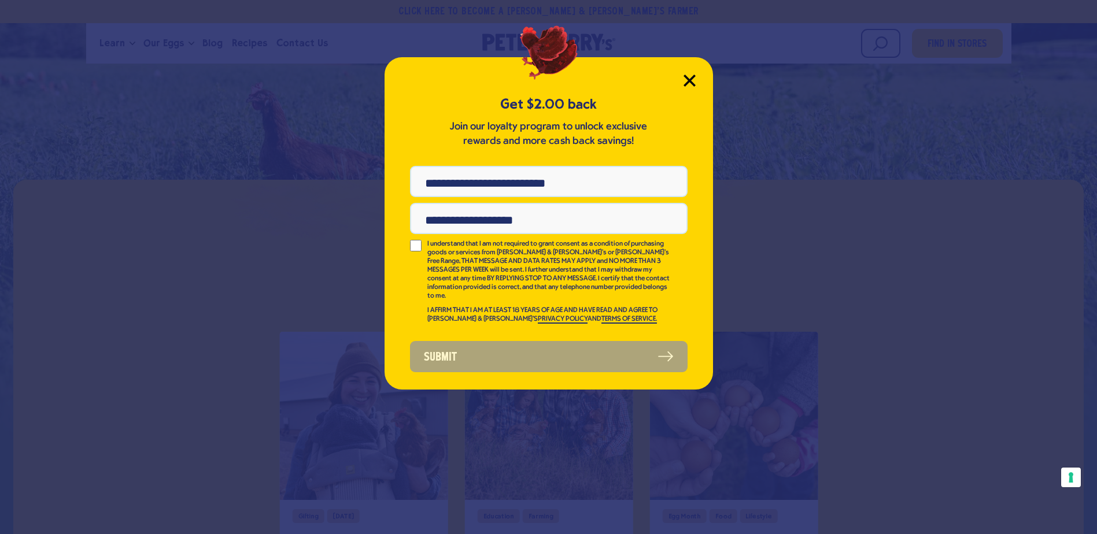
click at [694, 74] on div "Get $2.00 back Join our loyalty program to unlock exclusive rewards and more ca…" at bounding box center [549, 223] width 329 height 333
click at [692, 81] on icon "Close Modal" at bounding box center [690, 81] width 12 height 12
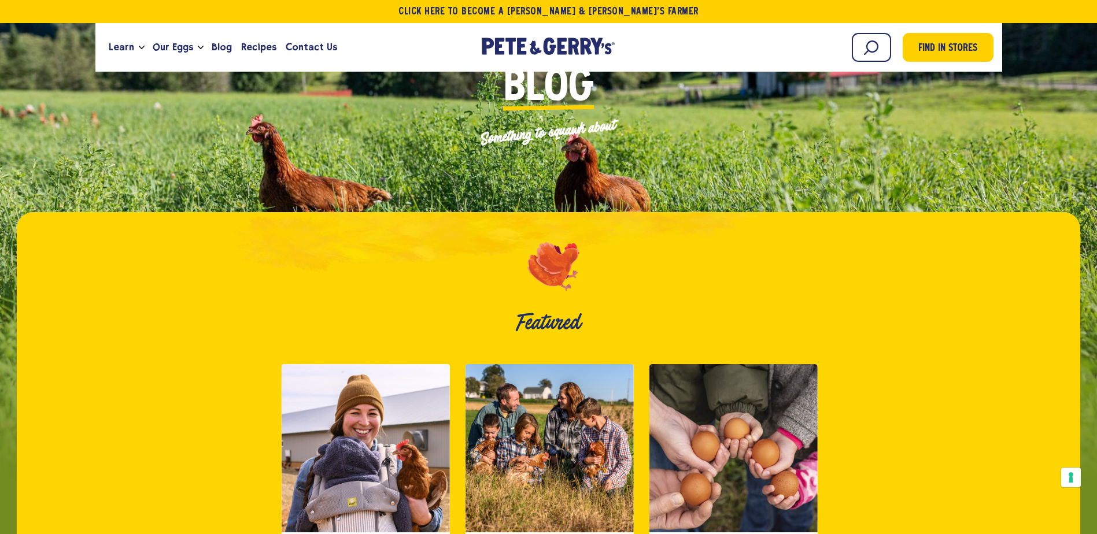
scroll to position [86, 0]
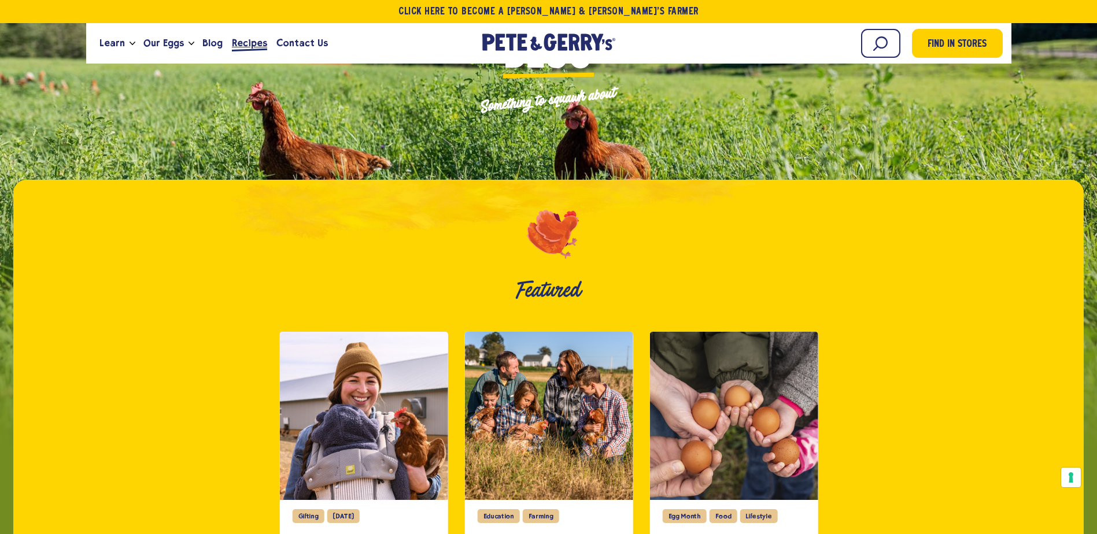
click at [248, 41] on span "Recipes" at bounding box center [249, 43] width 35 height 14
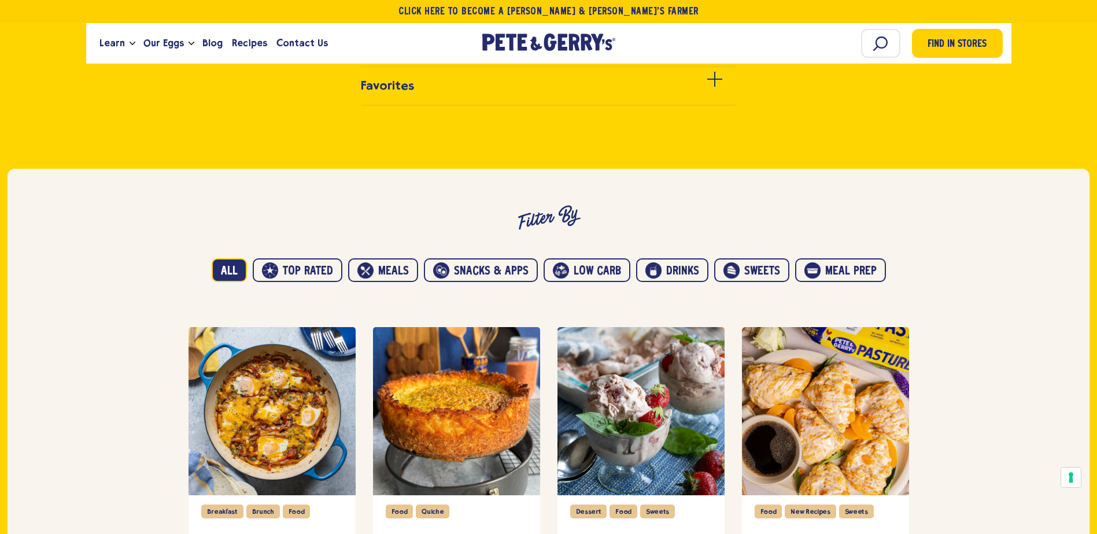
scroll to position [594, 0]
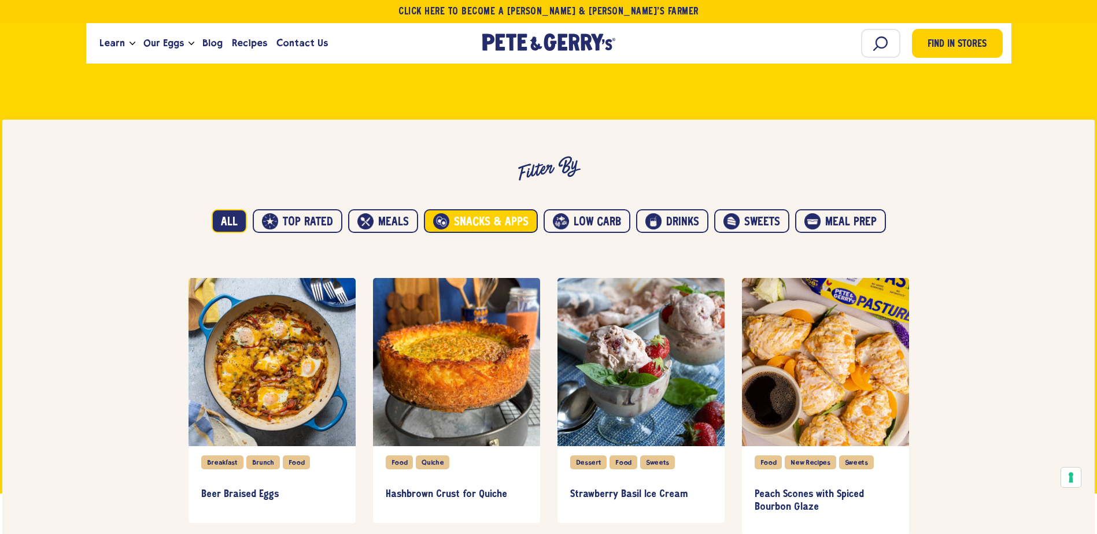
click at [488, 218] on button "Snacks & Apps" at bounding box center [481, 221] width 114 height 24
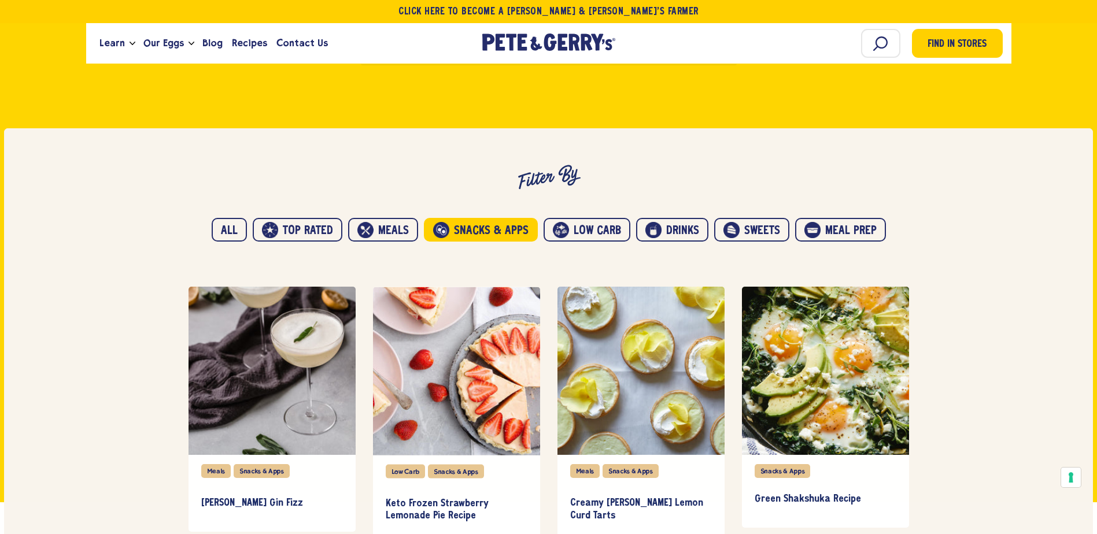
scroll to position [472, 0]
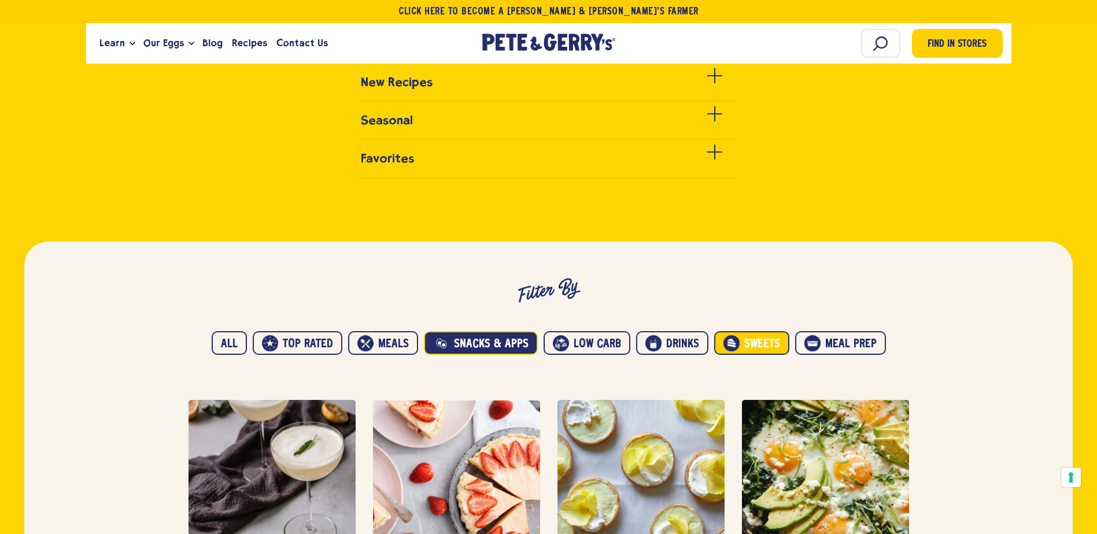
click at [742, 345] on button "Sweets" at bounding box center [751, 343] width 75 height 24
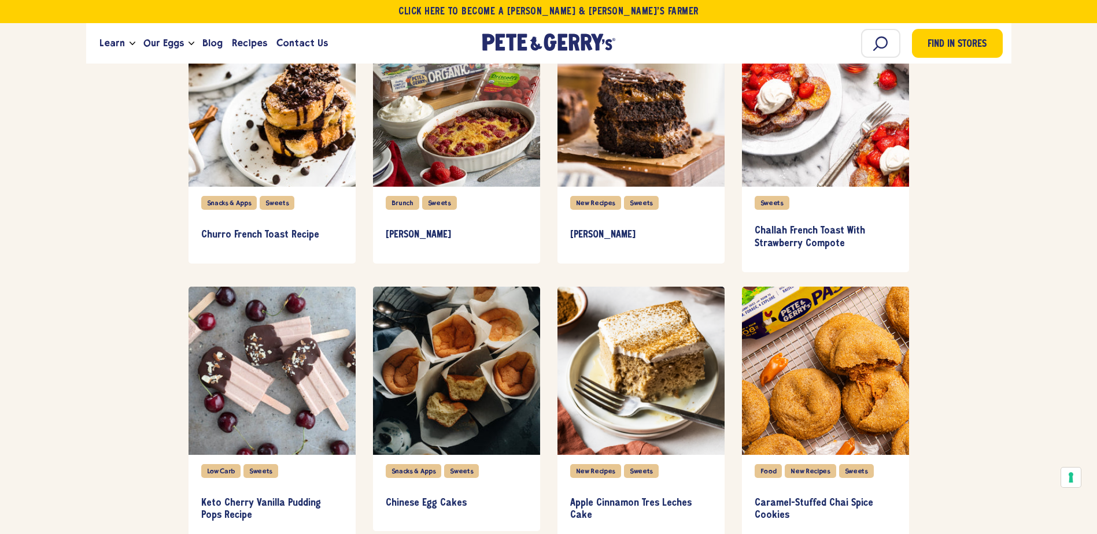
scroll to position [1107, 0]
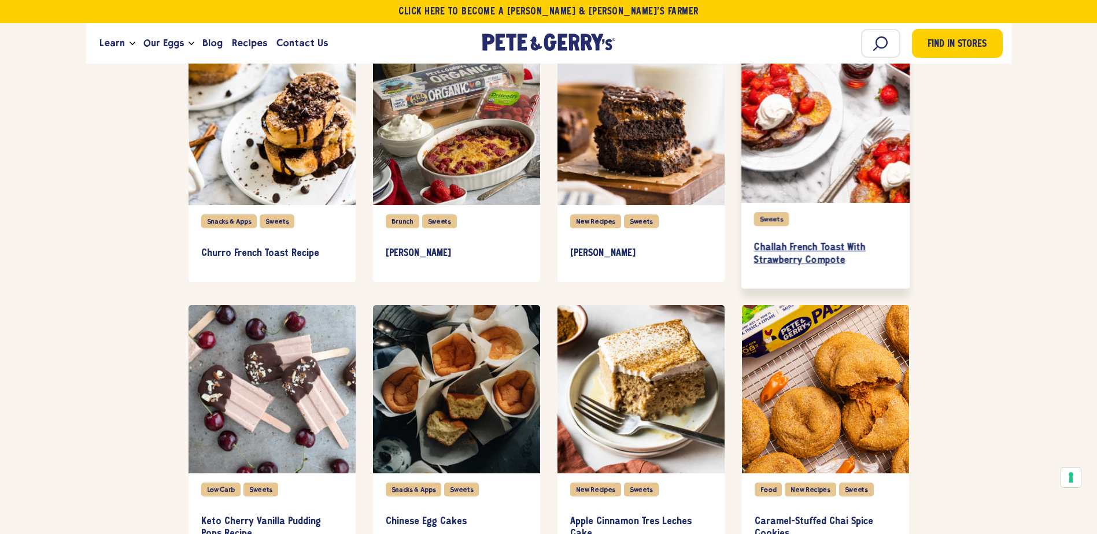
click at [798, 244] on h3 "Challah French Toast With Strawberry Compote" at bounding box center [825, 254] width 143 height 25
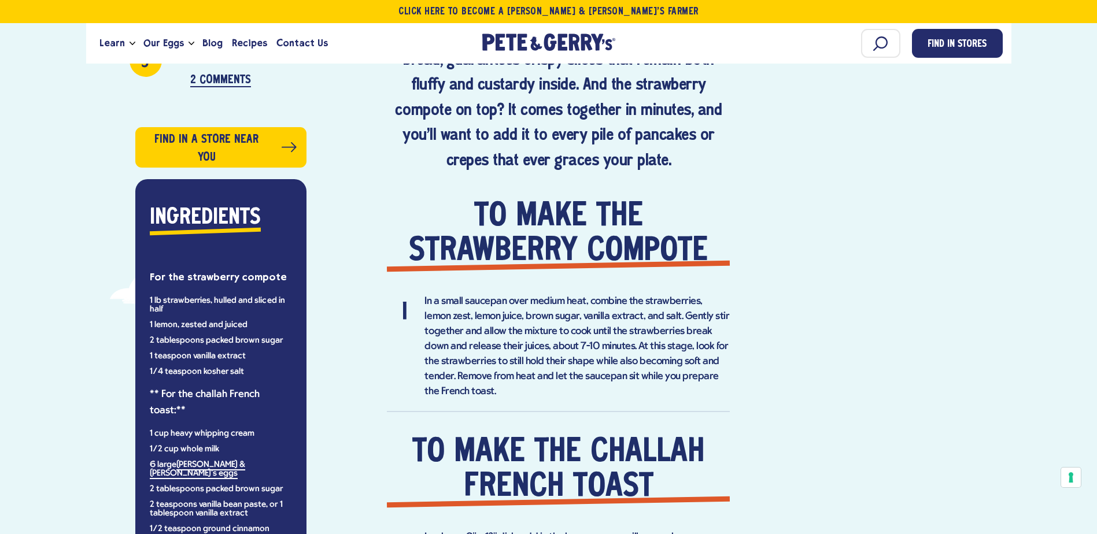
scroll to position [762, 0]
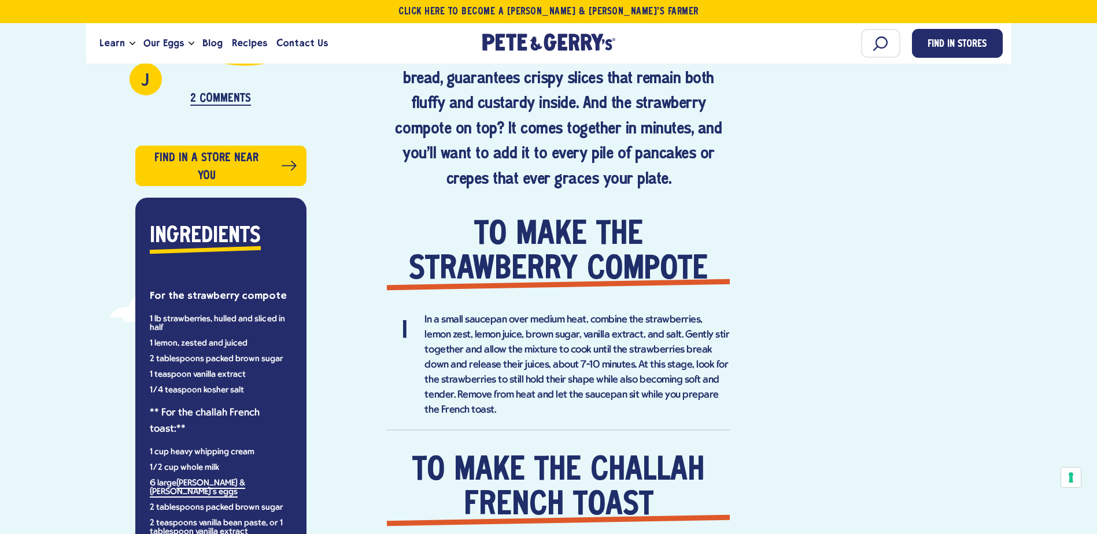
click at [584, 371] on li "In a small saucepan over medium heat, combine the strawberries, lemon zest, lem…" at bounding box center [558, 372] width 343 height 118
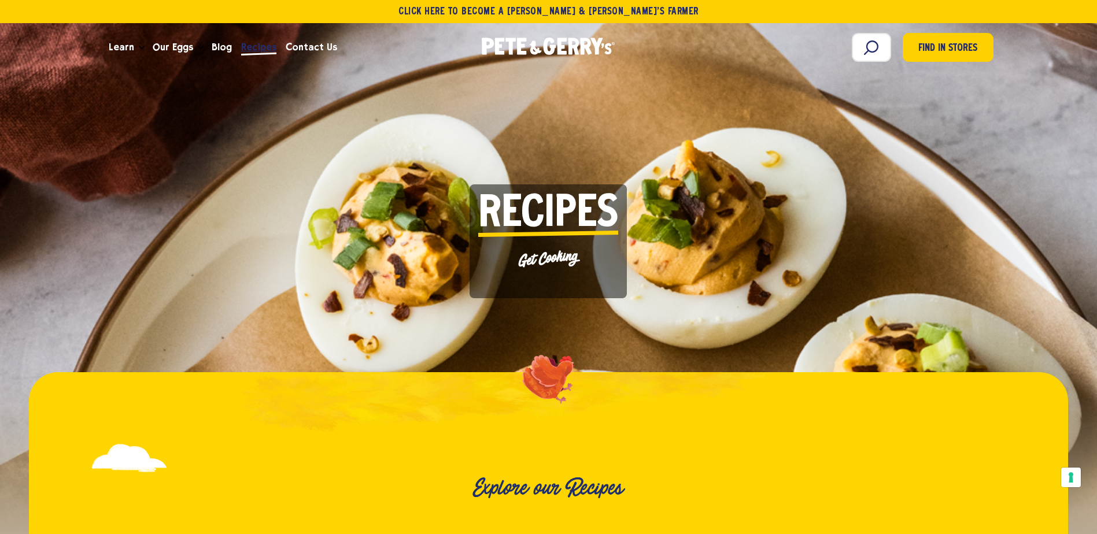
click at [241, 46] on span "Recipes" at bounding box center [258, 47] width 35 height 14
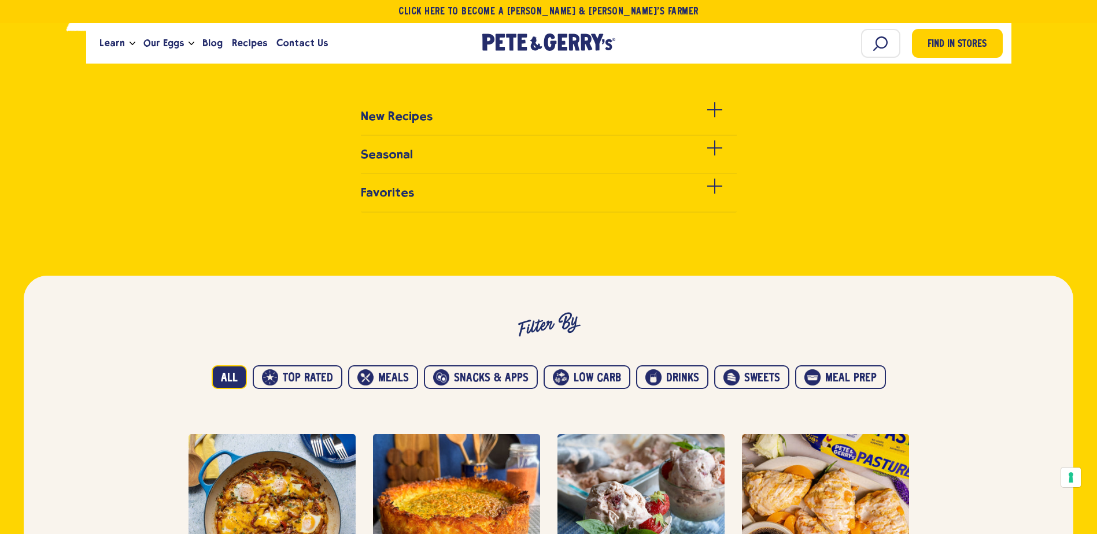
scroll to position [490, 0]
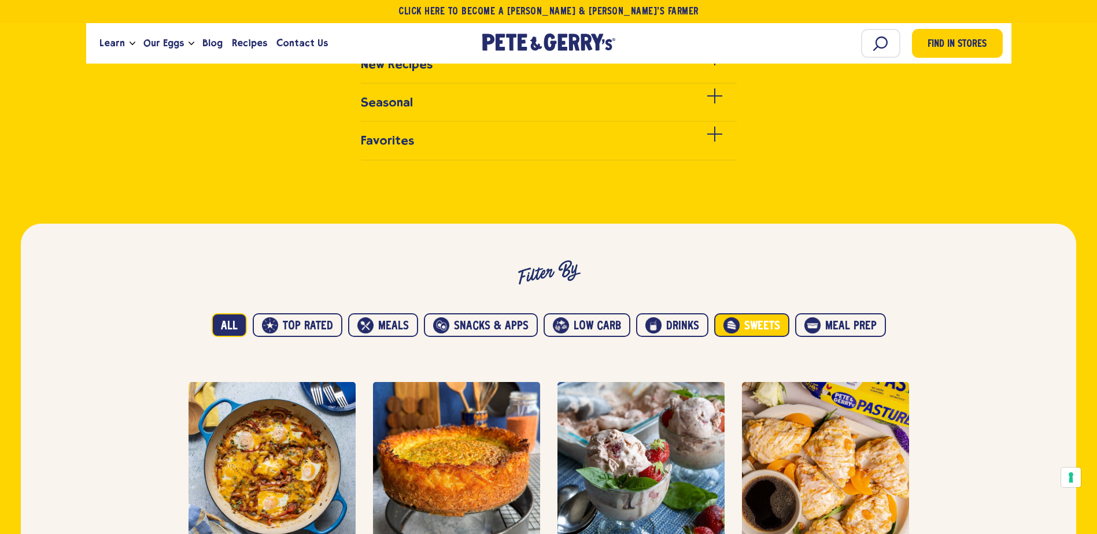
click at [739, 333] on button "Sweets" at bounding box center [751, 325] width 75 height 24
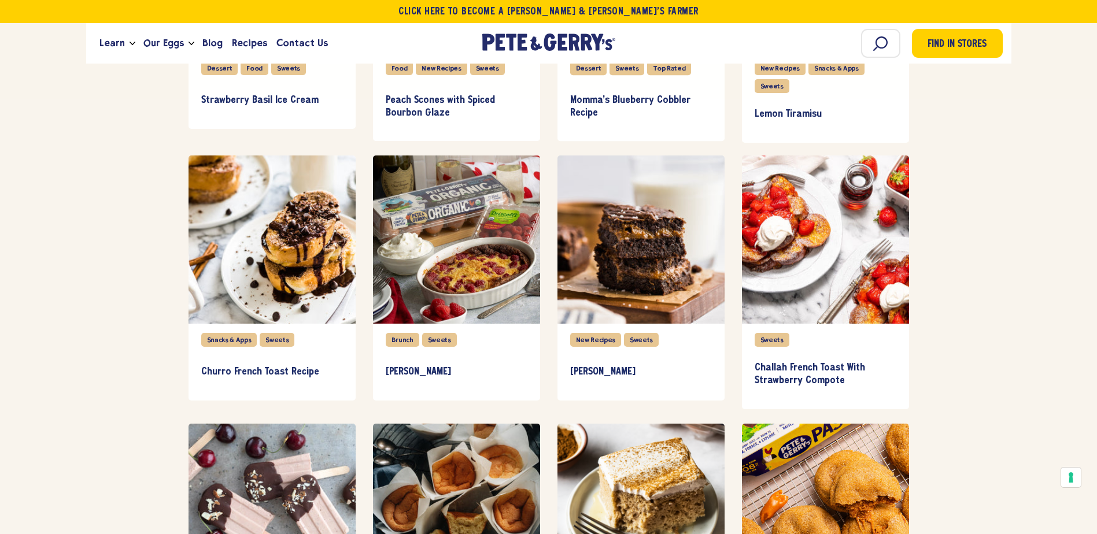
scroll to position [1040, 0]
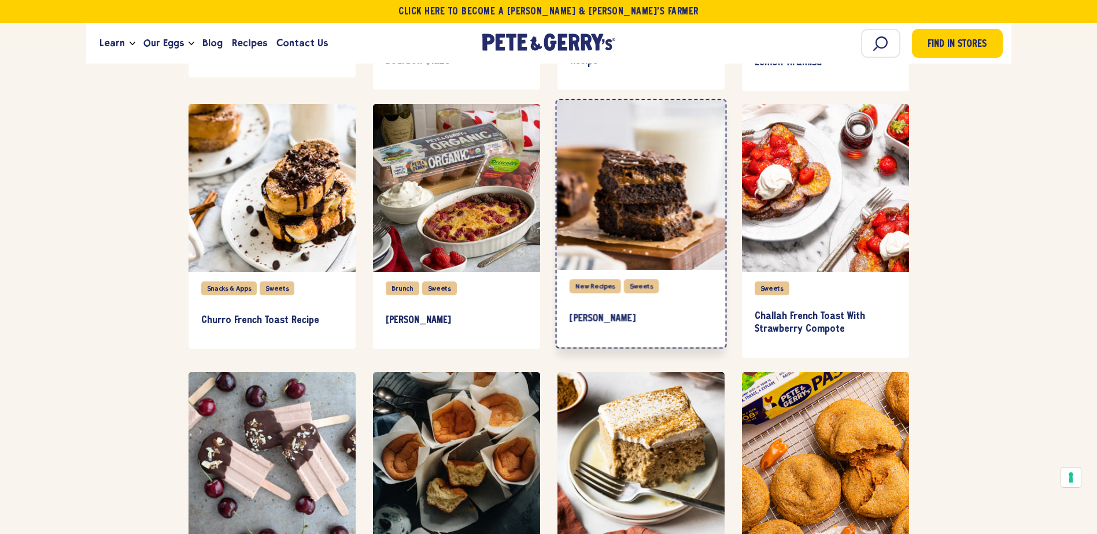
click at [617, 246] on div "item" at bounding box center [640, 186] width 169 height 170
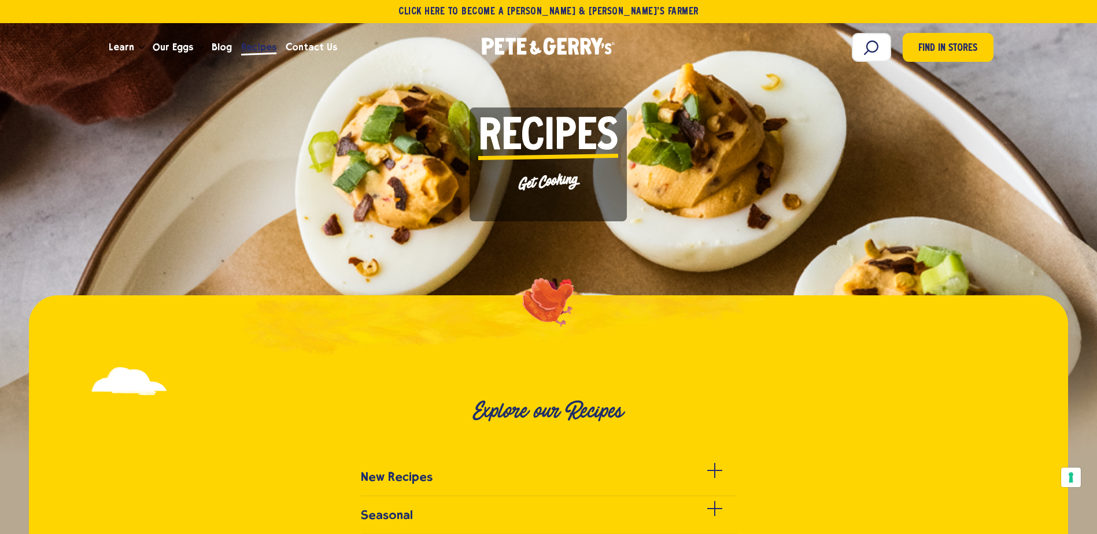
click at [249, 46] on span "Recipes" at bounding box center [258, 47] width 35 height 14
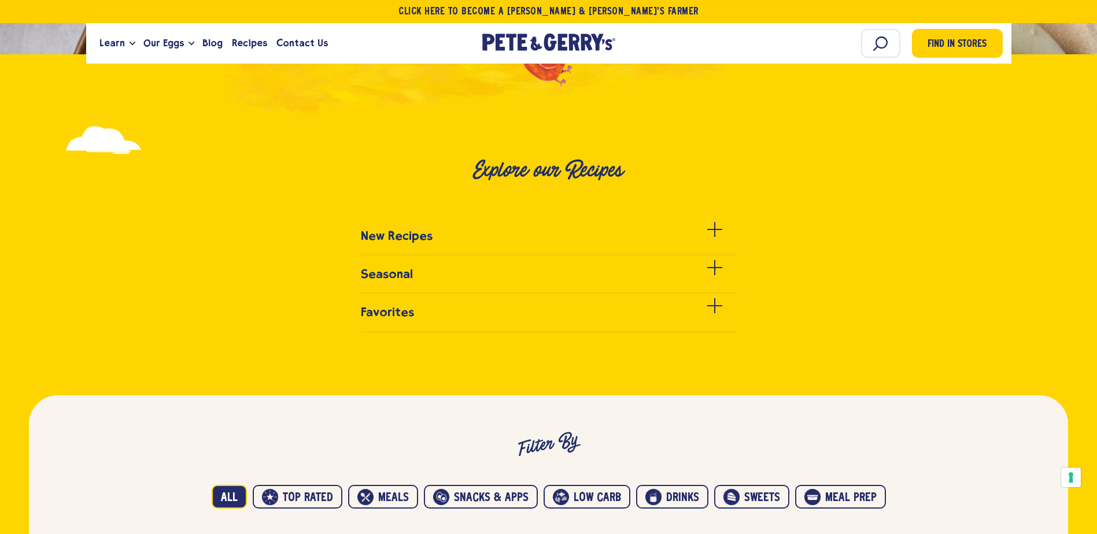
scroll to position [341, 0]
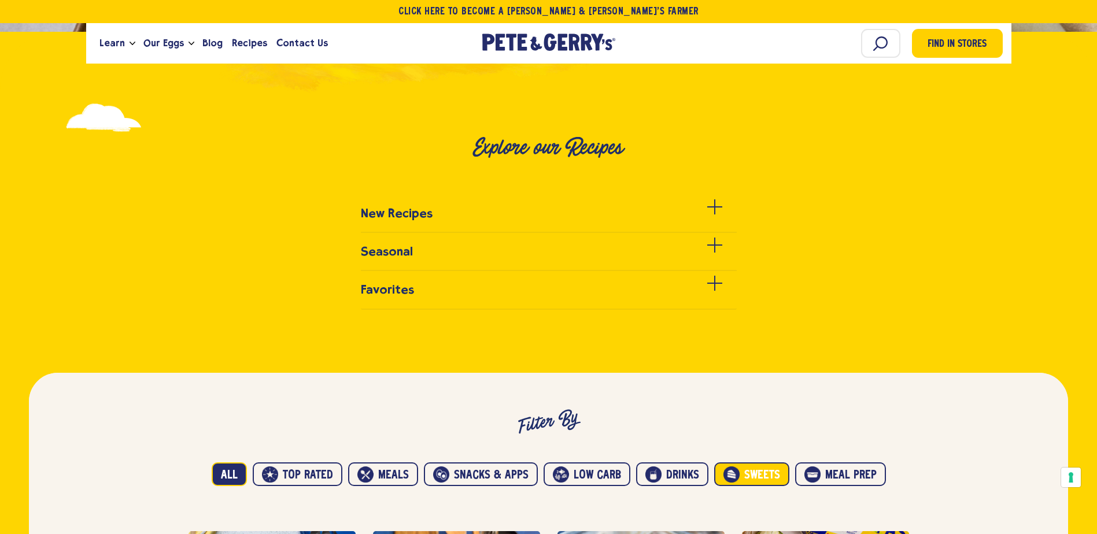
click at [754, 476] on button "Sweets" at bounding box center [751, 475] width 75 height 24
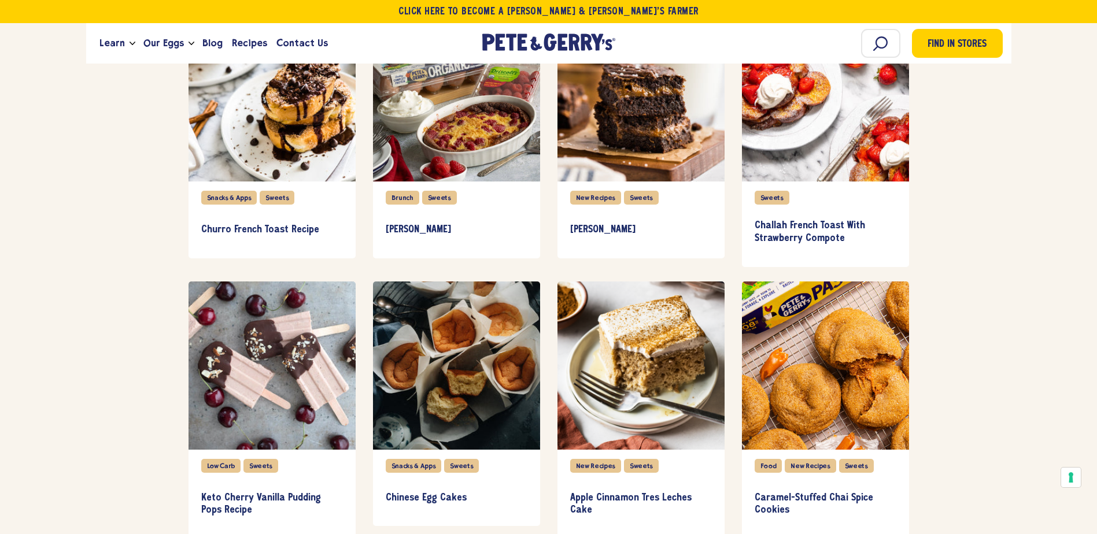
scroll to position [1258, 0]
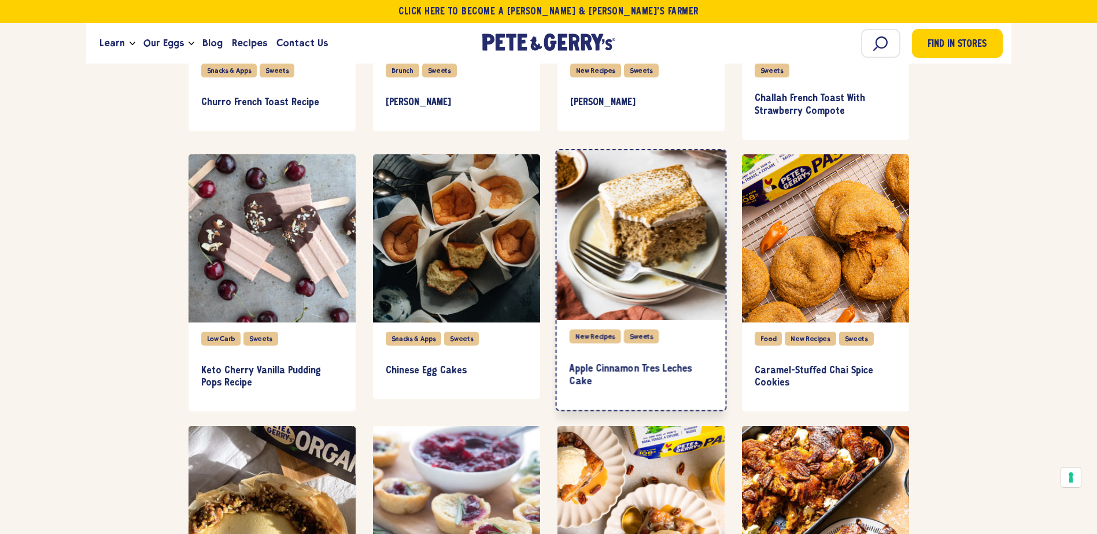
click at [632, 215] on div "item" at bounding box center [640, 235] width 169 height 170
click at [604, 373] on h3 "Apple Cinnamon Tres Leches Cake" at bounding box center [640, 375] width 143 height 25
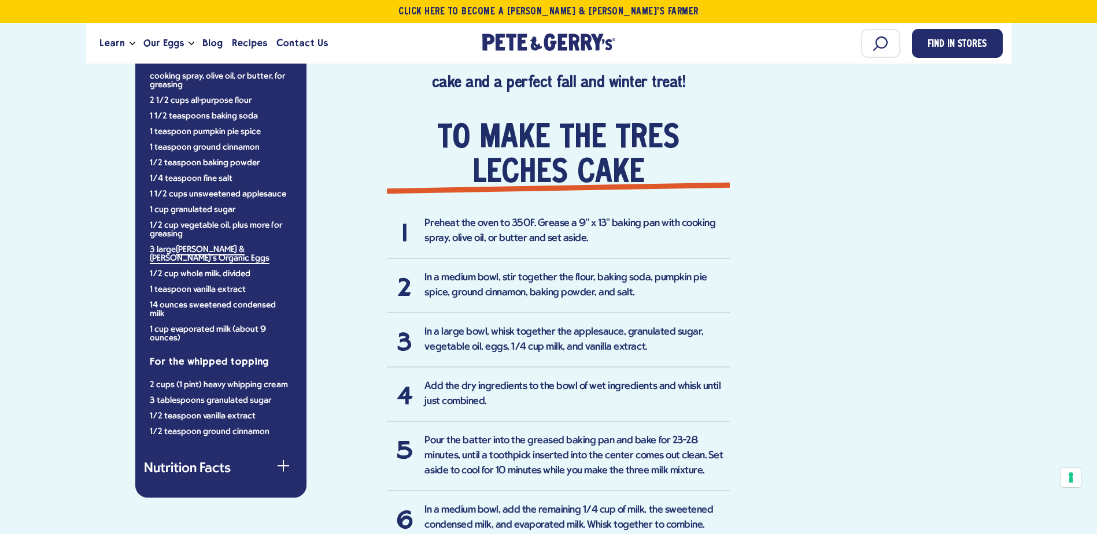
scroll to position [539, 0]
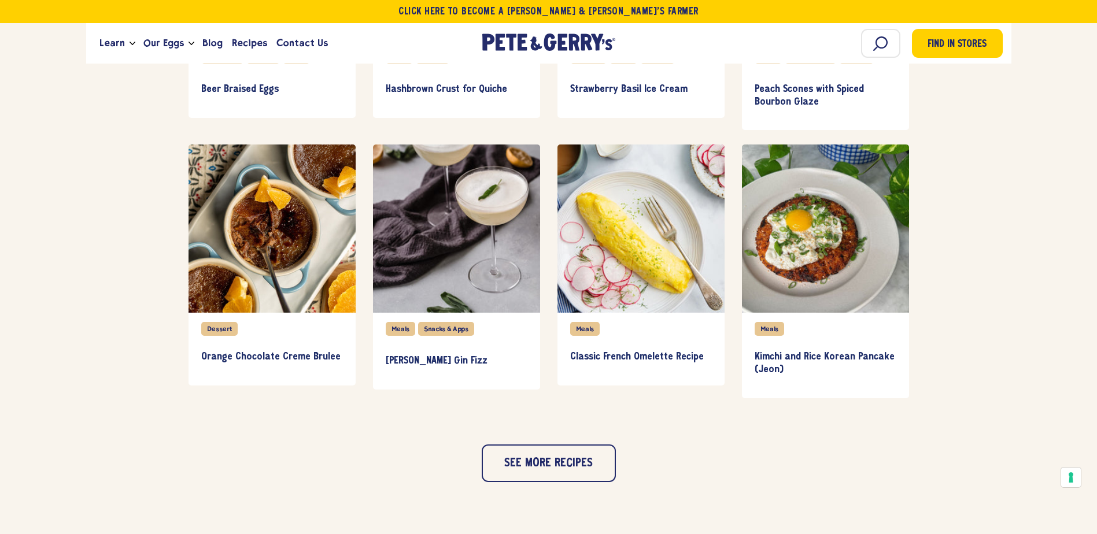
scroll to position [1054, 0]
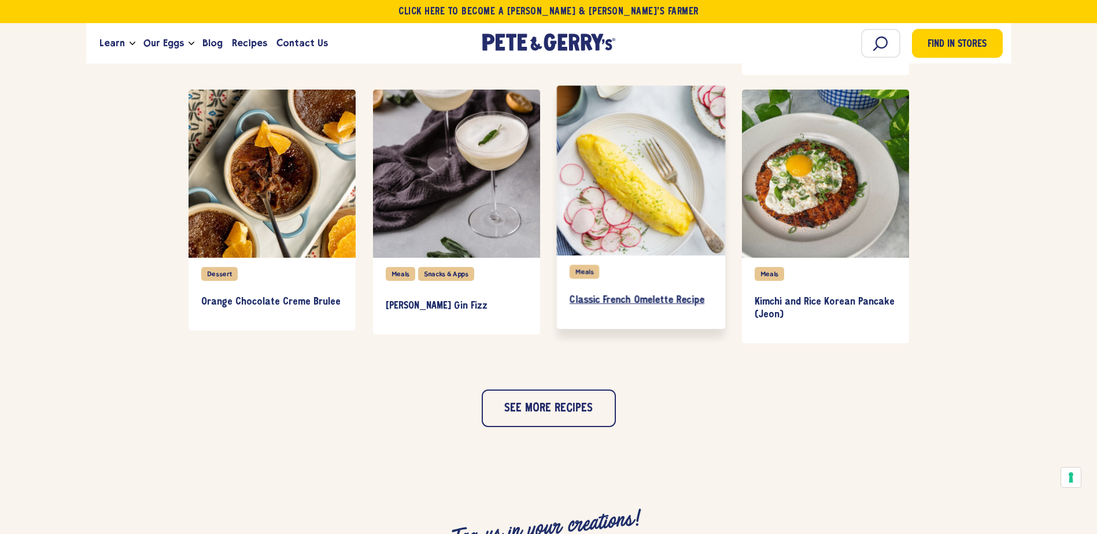
click at [607, 293] on link "Classic French Omelette Recipe" at bounding box center [640, 301] width 143 height 34
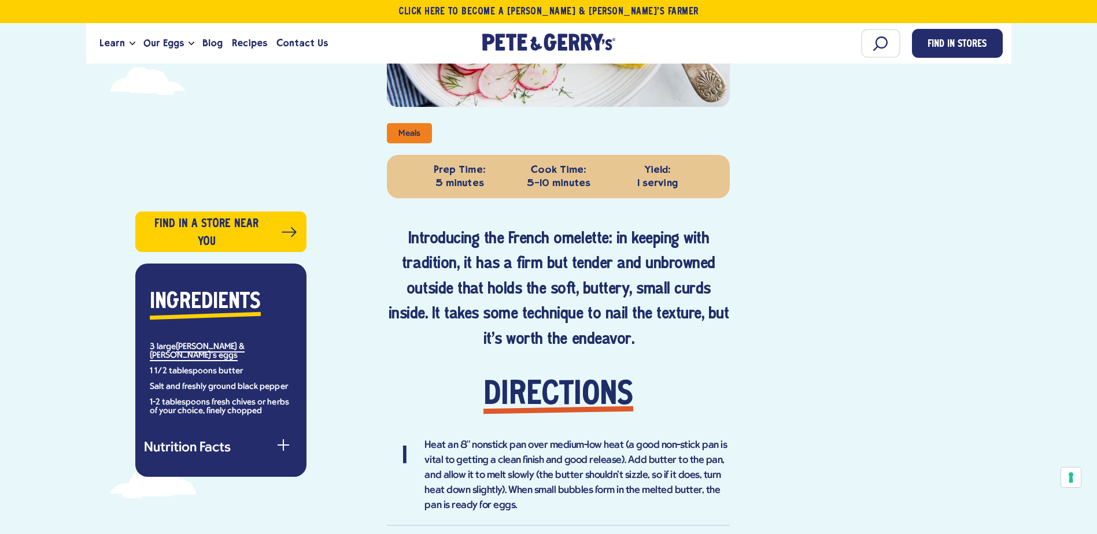
scroll to position [437, 0]
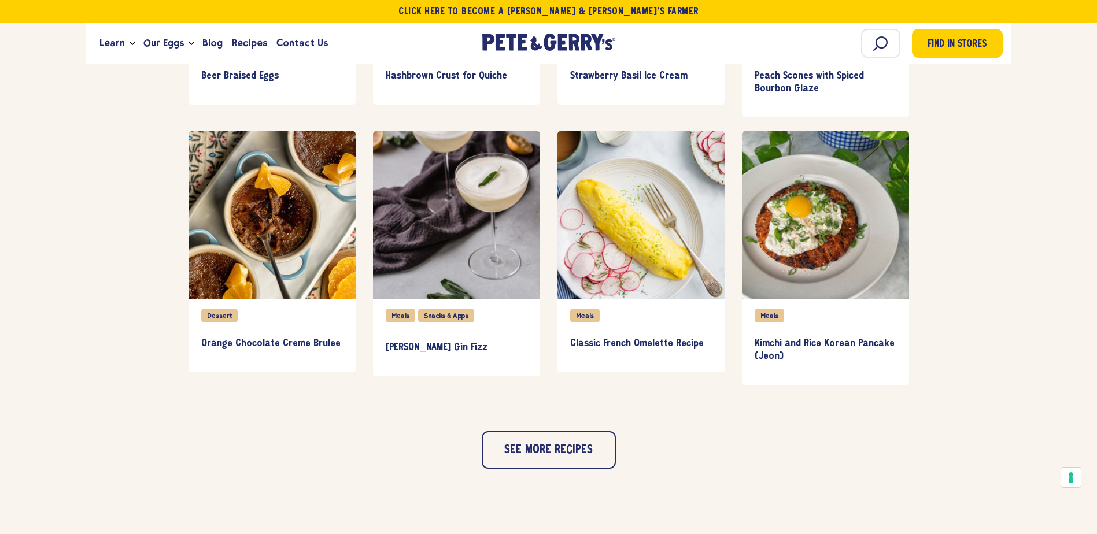
scroll to position [1026, 0]
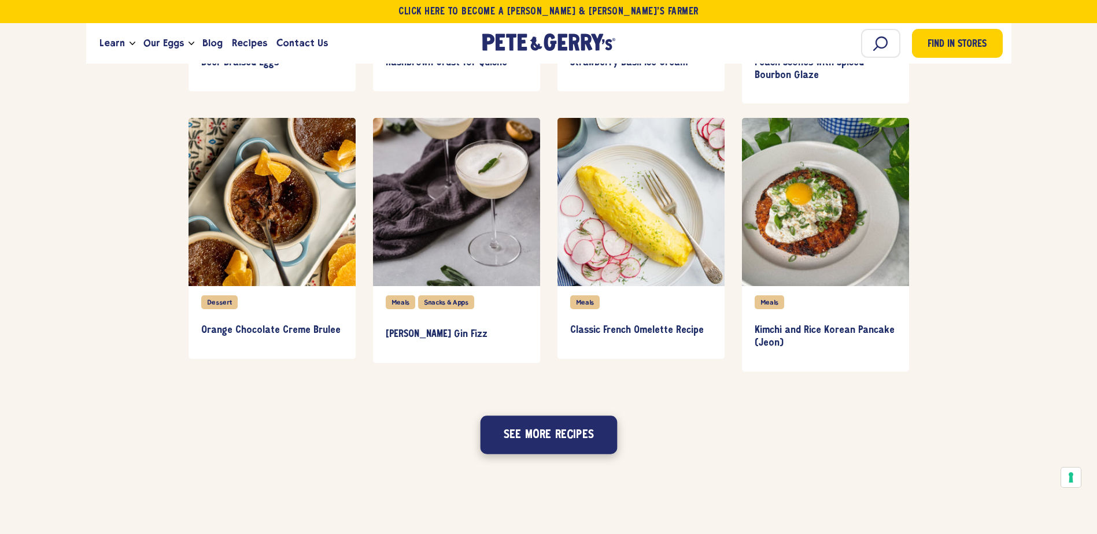
click at [549, 436] on button "See more recipes" at bounding box center [548, 435] width 137 height 38
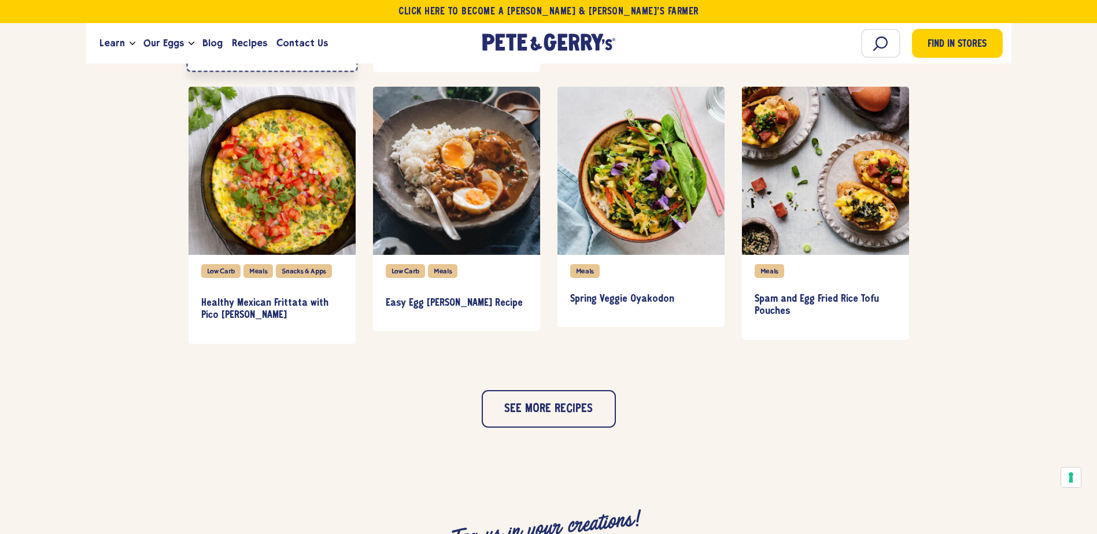
scroll to position [1578, 0]
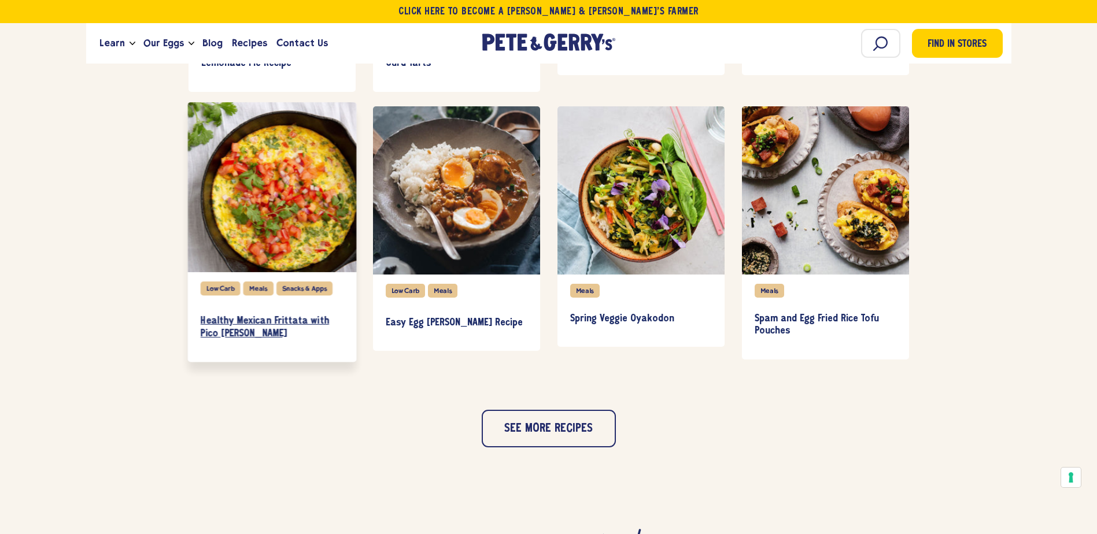
click at [277, 322] on h3 "Healthy Mexican Frittata with Pico [PERSON_NAME]" at bounding box center [271, 327] width 143 height 25
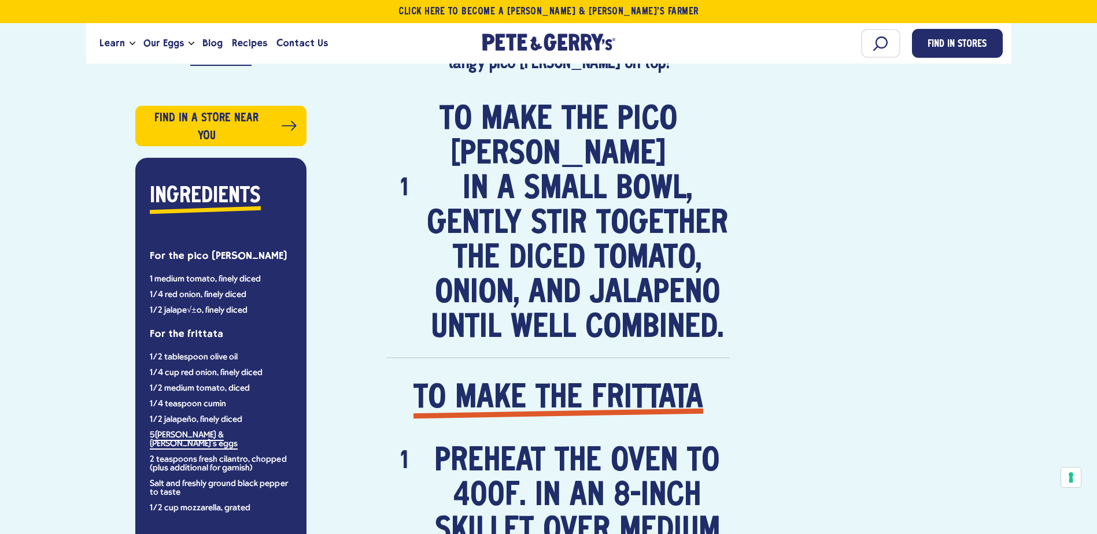
scroll to position [784, 0]
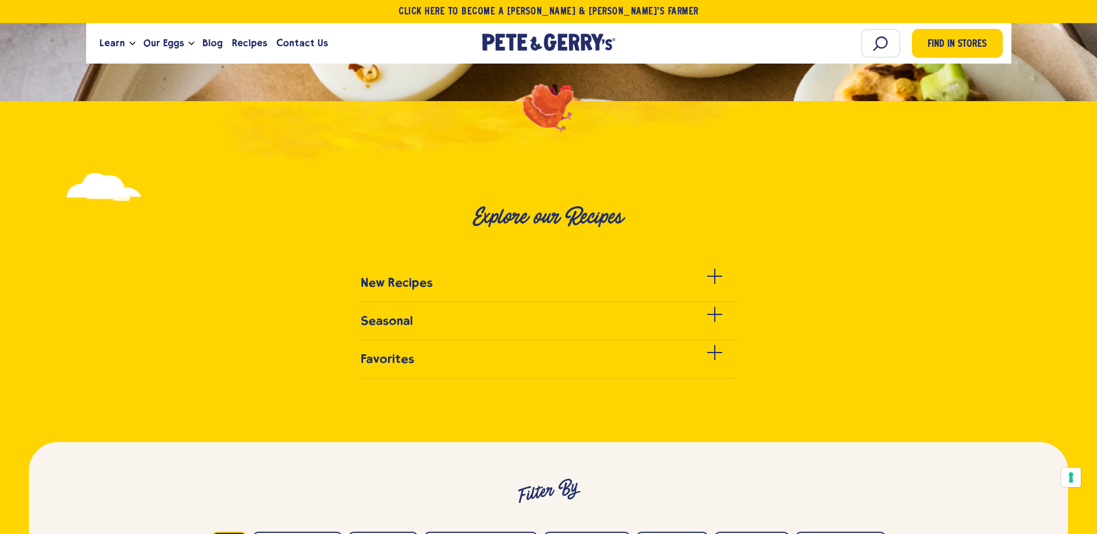
scroll to position [480, 0]
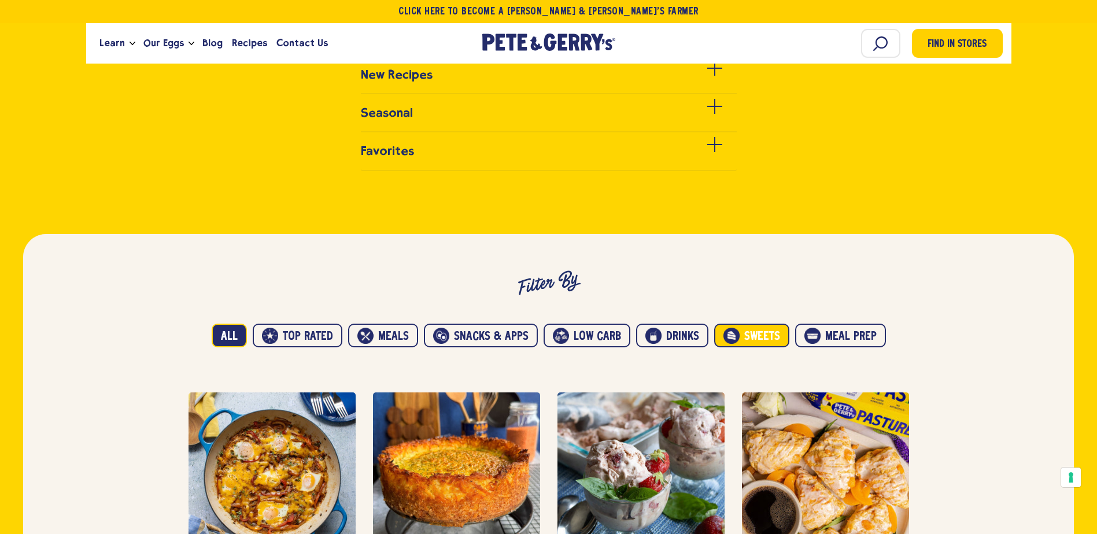
click at [744, 334] on button "Sweets" at bounding box center [751, 336] width 75 height 24
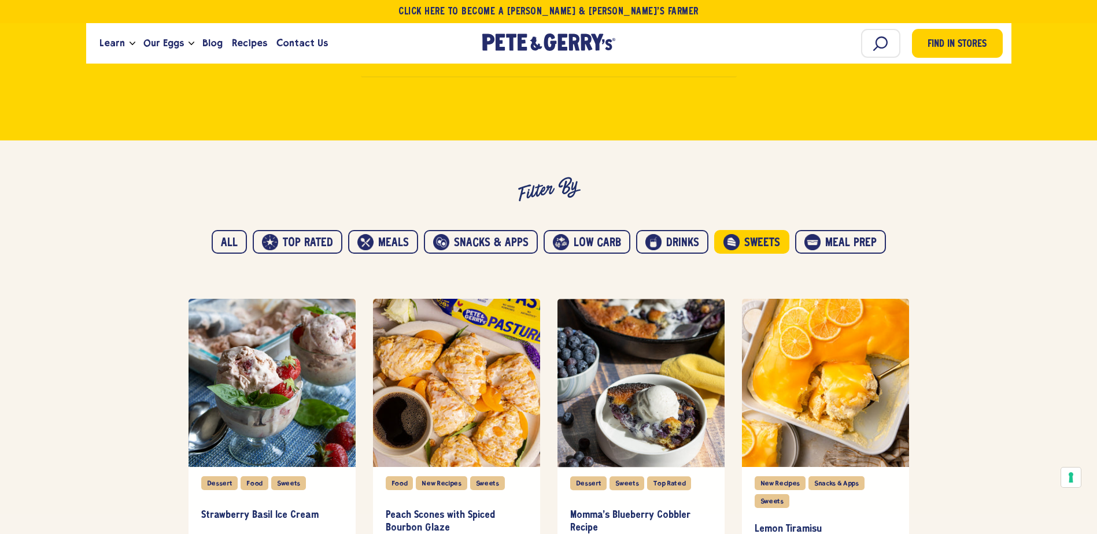
scroll to position [460, 0]
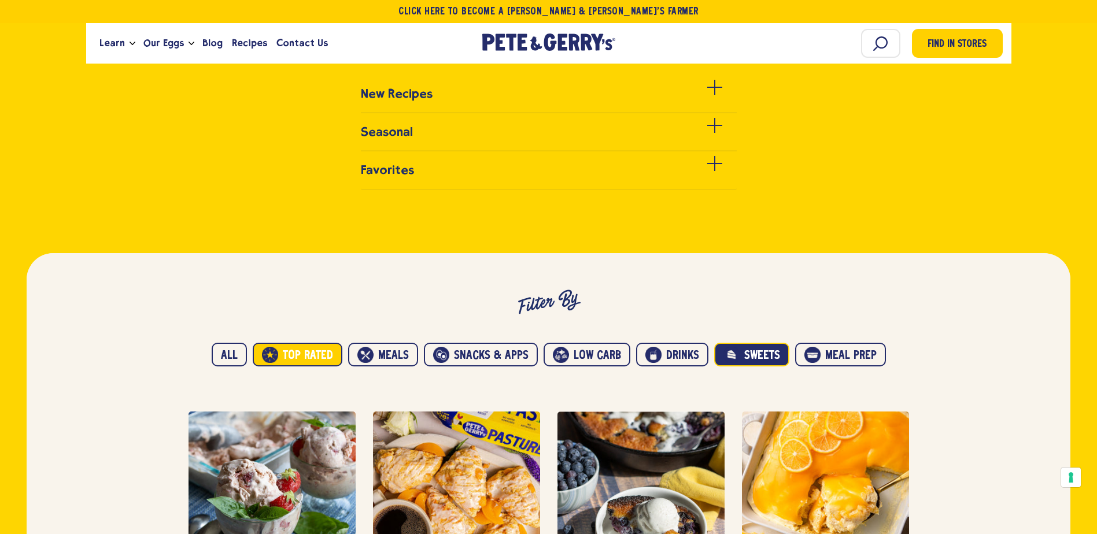
click at [292, 355] on button "Top Rated" at bounding box center [298, 355] width 90 height 24
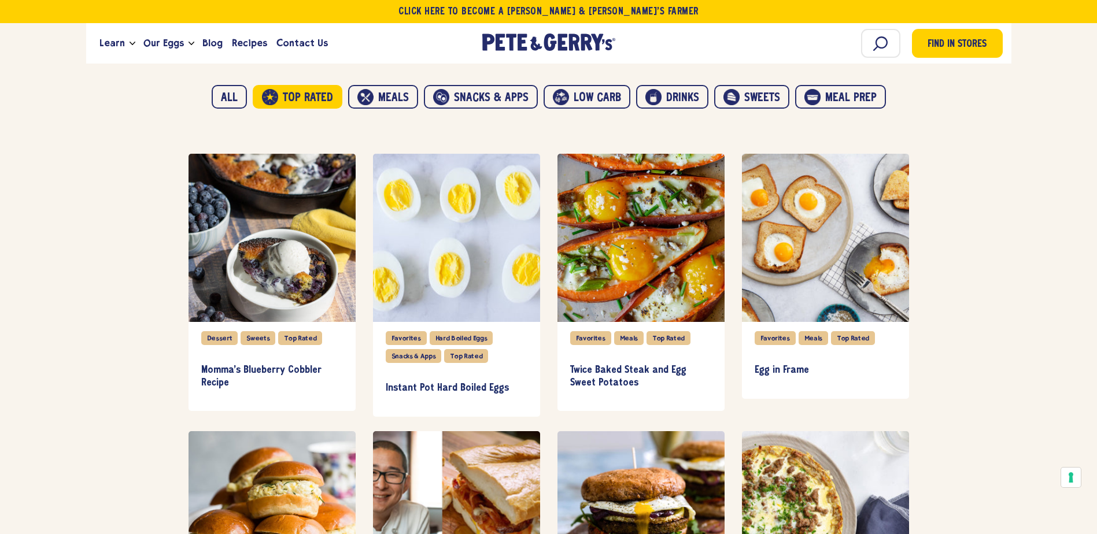
scroll to position [696, 0]
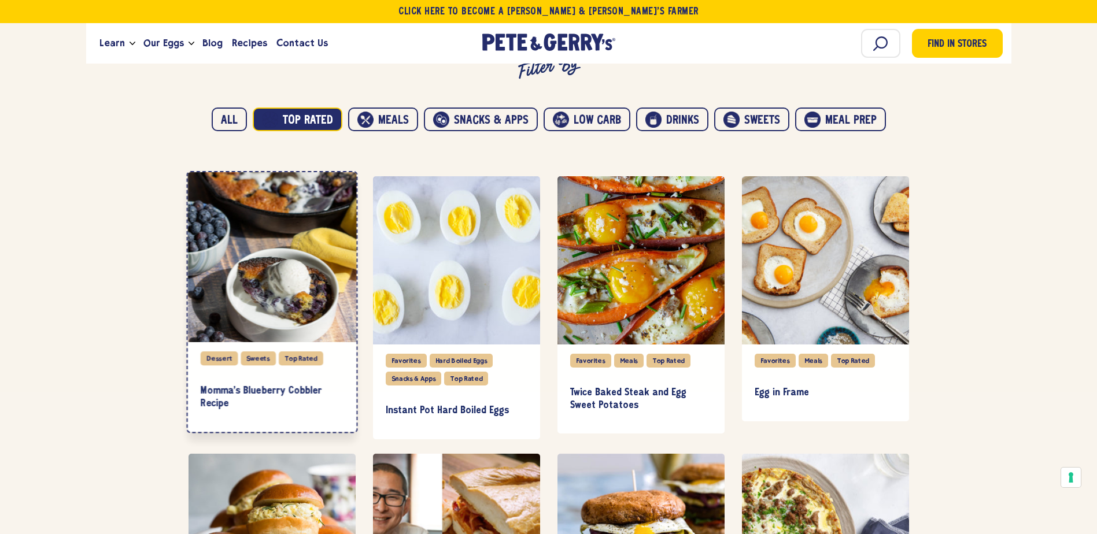
click at [269, 261] on div "item" at bounding box center [271, 257] width 169 height 170
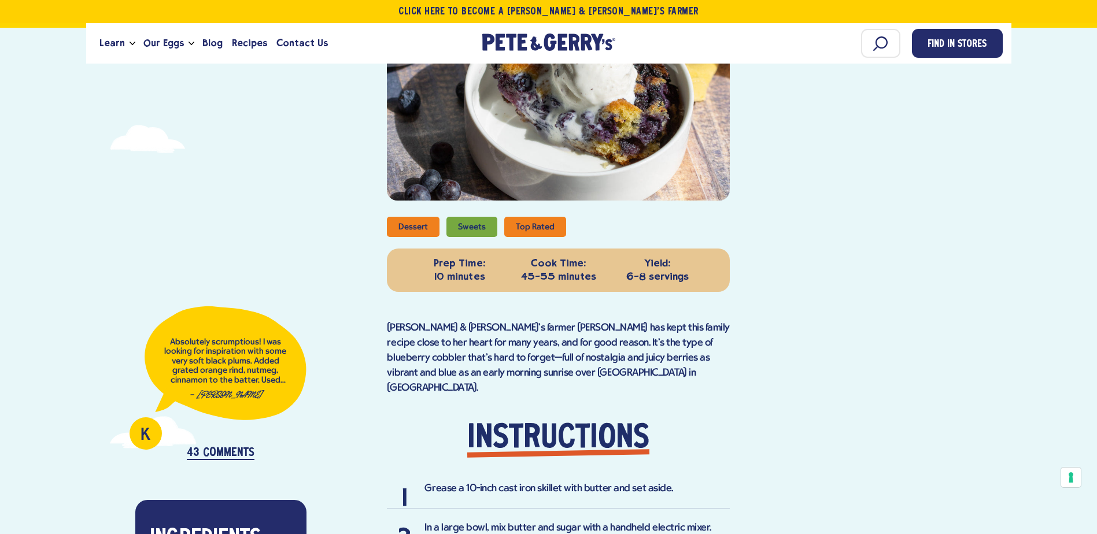
scroll to position [249, 0]
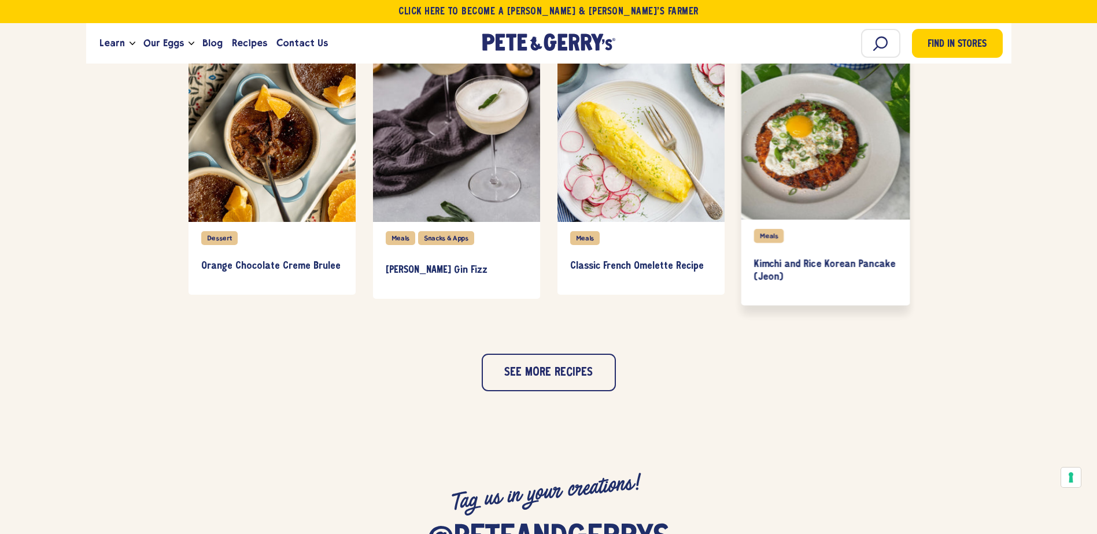
scroll to position [1087, 0]
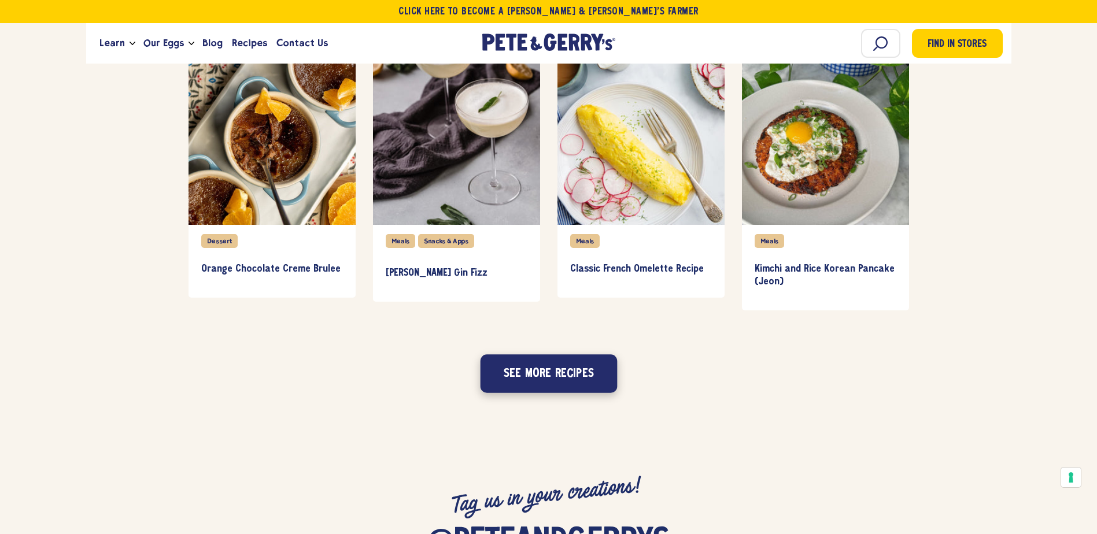
click at [510, 383] on button "See more recipes" at bounding box center [548, 374] width 137 height 38
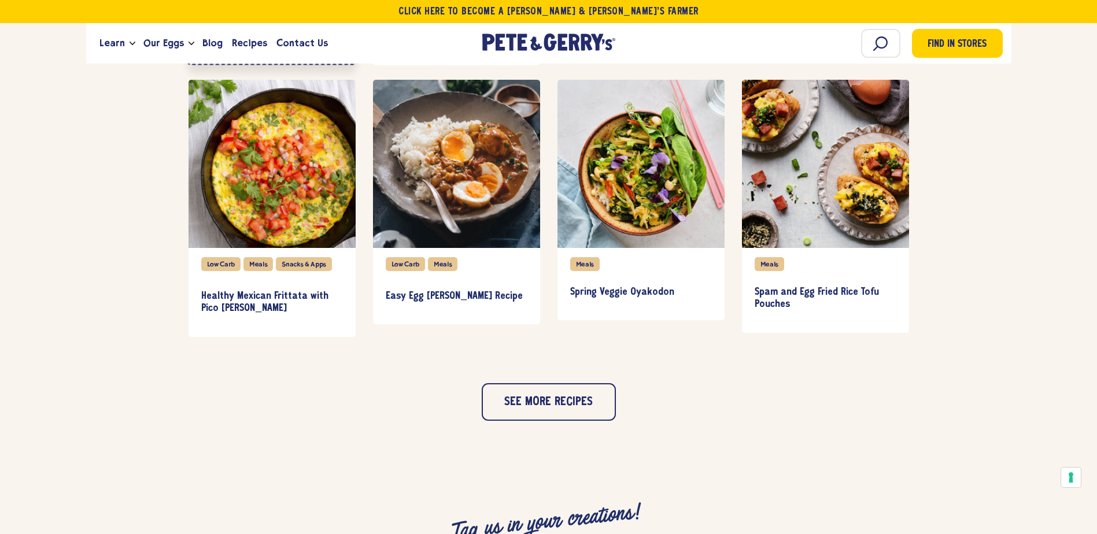
scroll to position [1620, 0]
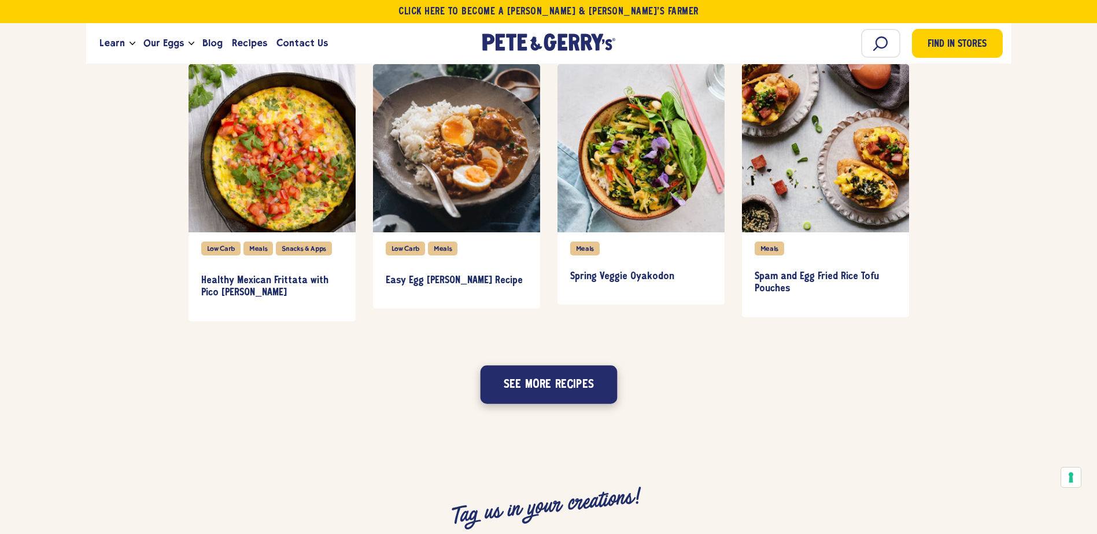
drag, startPoint x: 568, startPoint y: 389, endPoint x: 1105, endPoint y: 299, distance: 544.8
click at [568, 389] on button "See more recipes" at bounding box center [548, 385] width 137 height 38
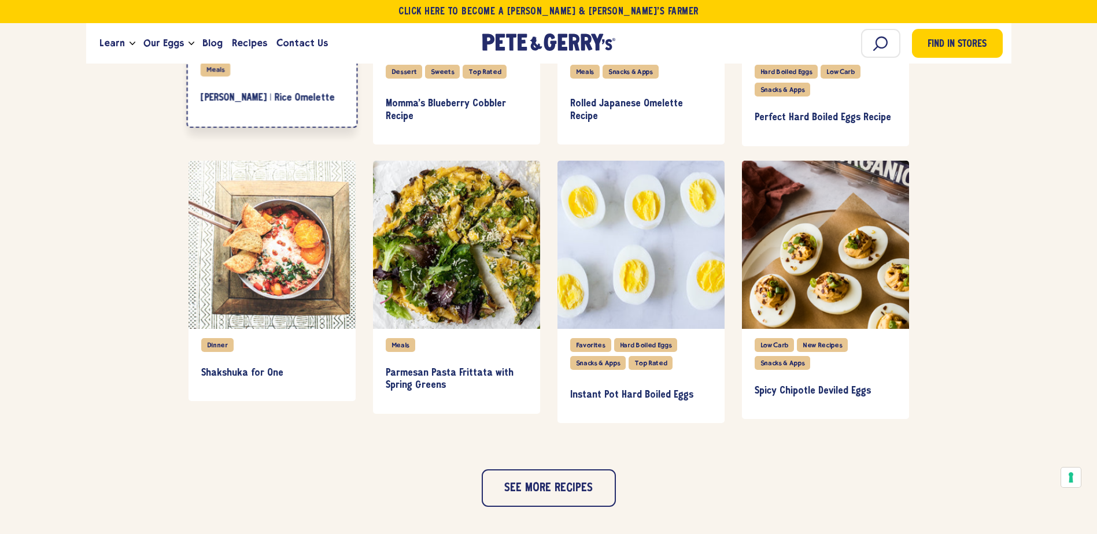
scroll to position [2105, 0]
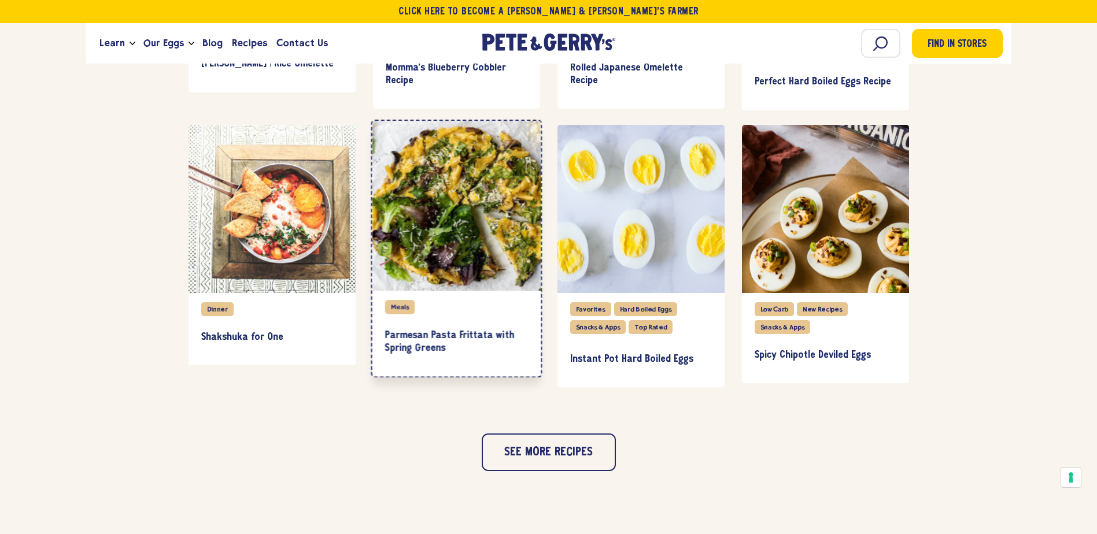
click at [469, 246] on div "item" at bounding box center [456, 206] width 169 height 170
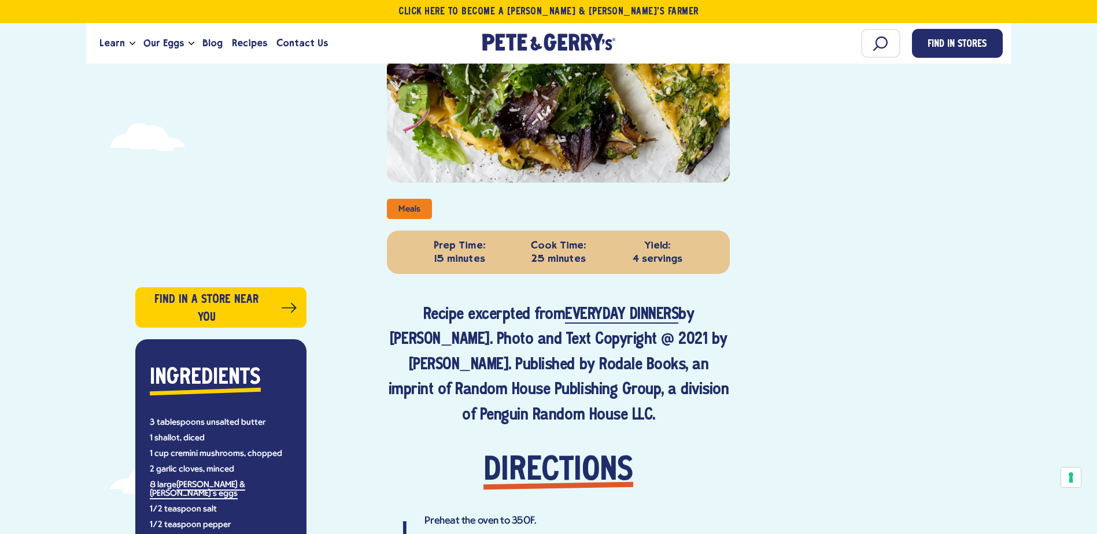
scroll to position [185, 0]
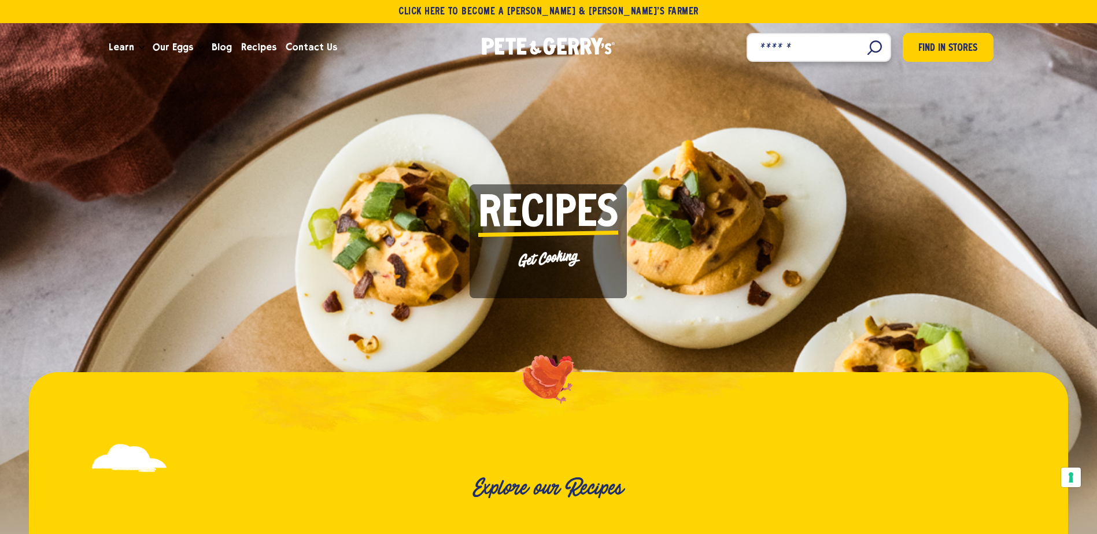
click at [875, 45] on input "Search" at bounding box center [819, 47] width 145 height 29
click at [865, 45] on input "Search" at bounding box center [819, 47] width 145 height 29
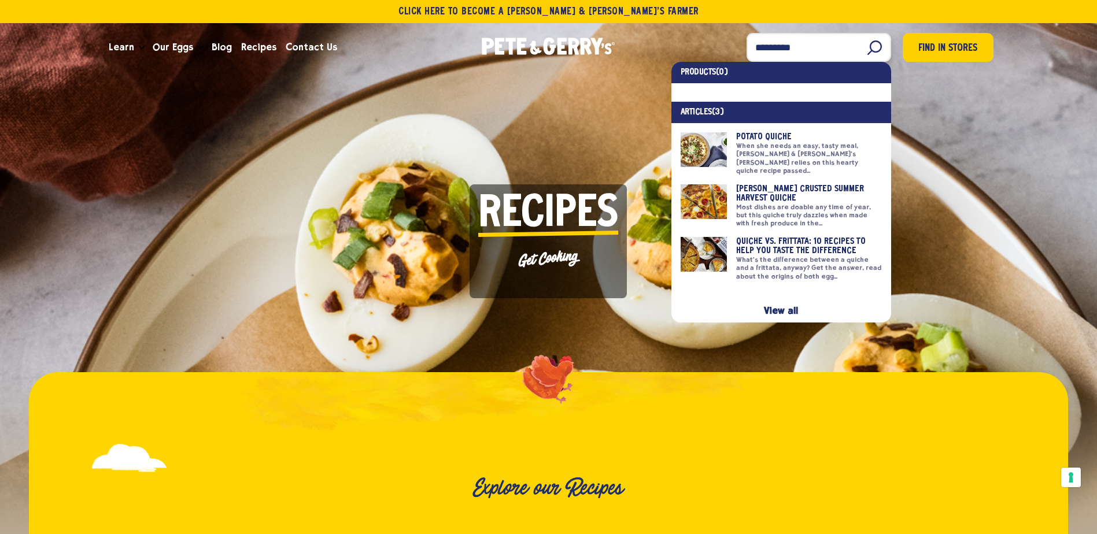
type input "*********"
click at [720, 145] on link at bounding box center [781, 153] width 201 height 43
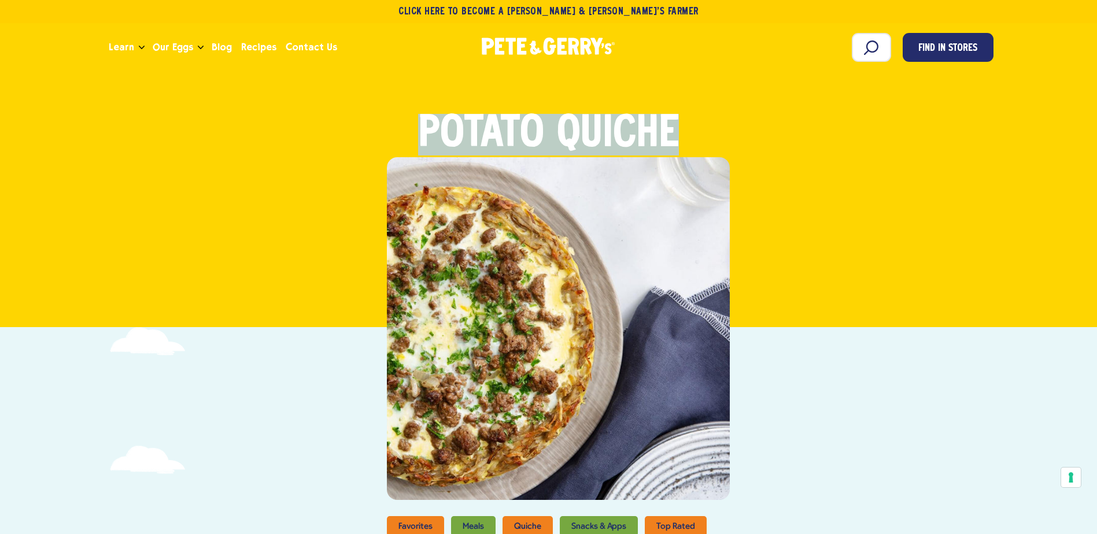
drag, startPoint x: 1097, startPoint y: 43, endPoint x: 1105, endPoint y: 88, distance: 45.9
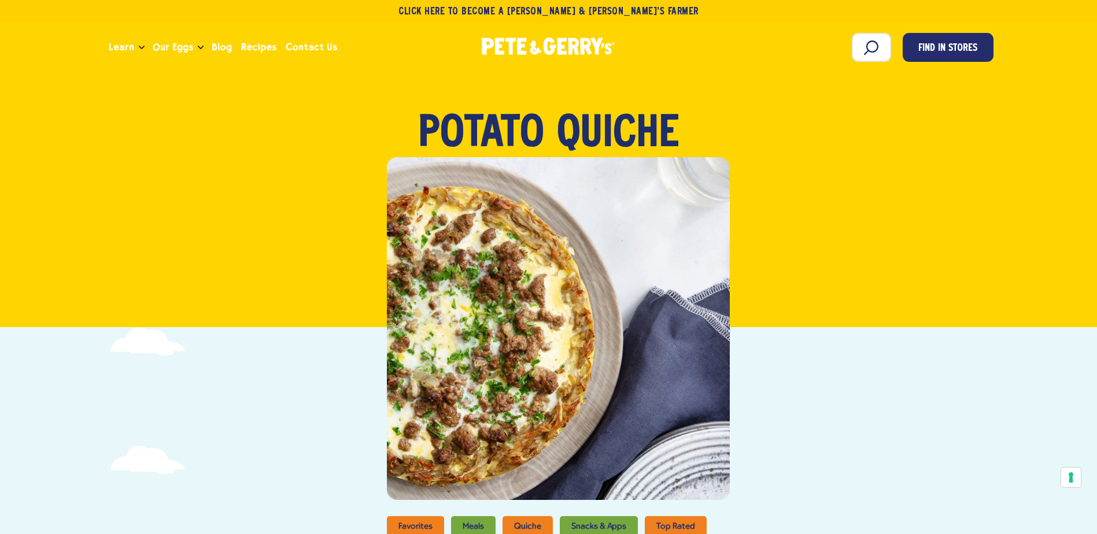
drag, startPoint x: 956, startPoint y: 366, endPoint x: 1033, endPoint y: 238, distance: 149.2
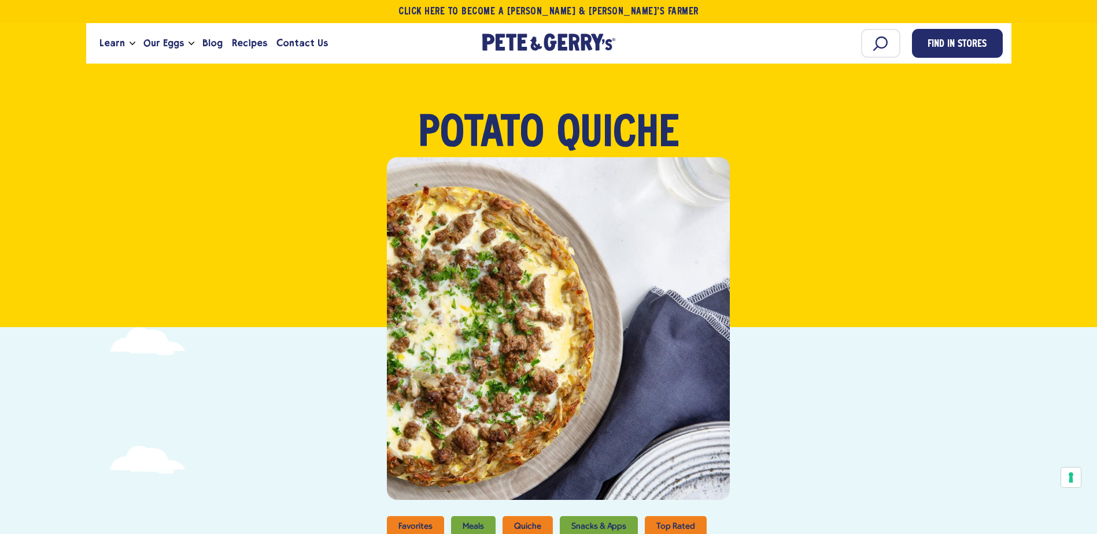
scroll to position [825, 0]
